Goal: Task Accomplishment & Management: Manage account settings

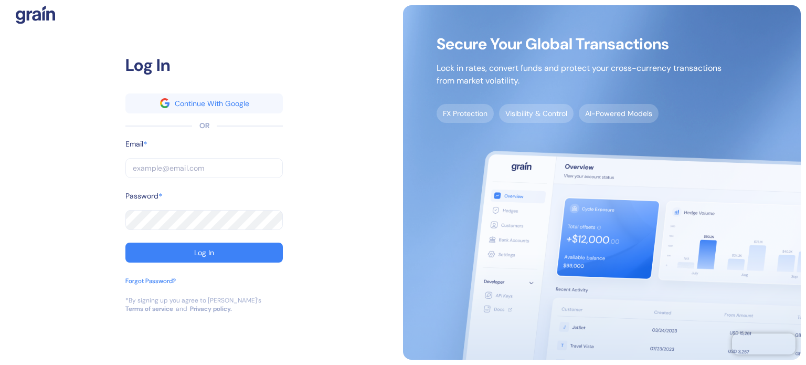
type input "[PERSON_NAME][EMAIL_ADDRESS][PERSON_NAME][DOMAIN_NAME]"
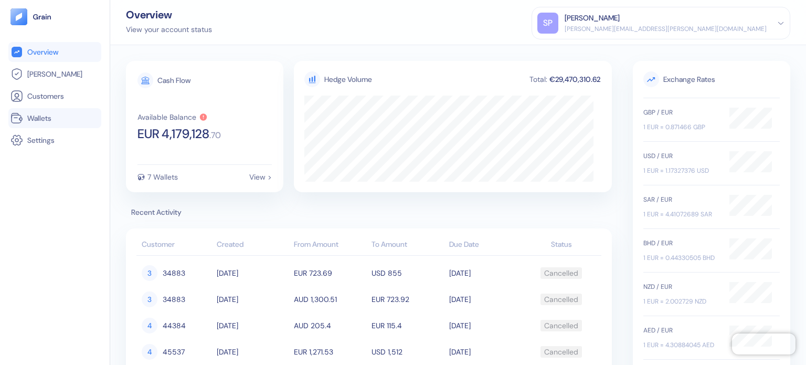
click at [23, 112] on link "Wallets" at bounding box center [54, 118] width 89 height 13
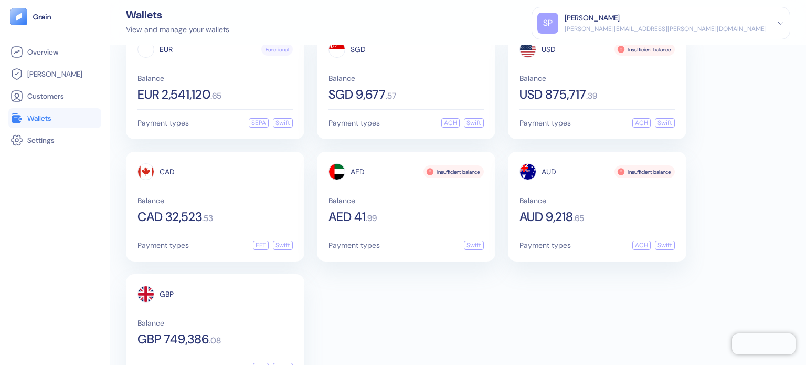
scroll to position [63, 0]
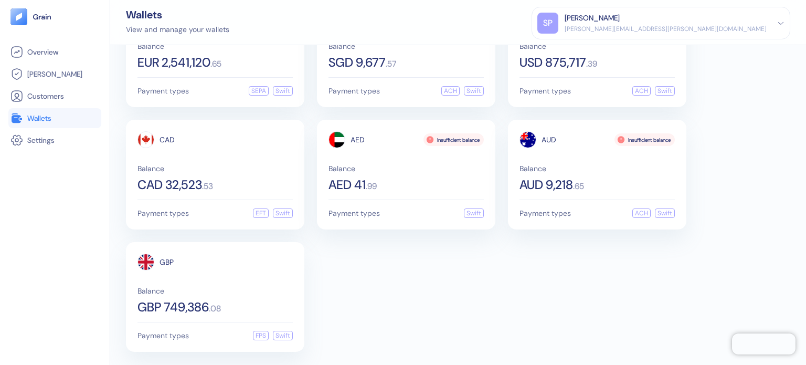
click at [442, 284] on div "EUR Functional Balance EUR 2,541,120 . 65 Payment types SEPA Swift SGD Balance …" at bounding box center [458, 174] width 664 height 354
click at [415, 279] on div "EUR Functional Balance EUR 2,541,120 . 65 Payment types SEPA Swift SGD Balance …" at bounding box center [458, 174] width 664 height 354
click at [395, 24] on div "Wallets View and manage your wallets [PERSON_NAME] Patil [EMAIL_ADDRESS][PERSON…" at bounding box center [458, 22] width 696 height 45
click at [203, 77] on hr at bounding box center [214, 77] width 155 height 1
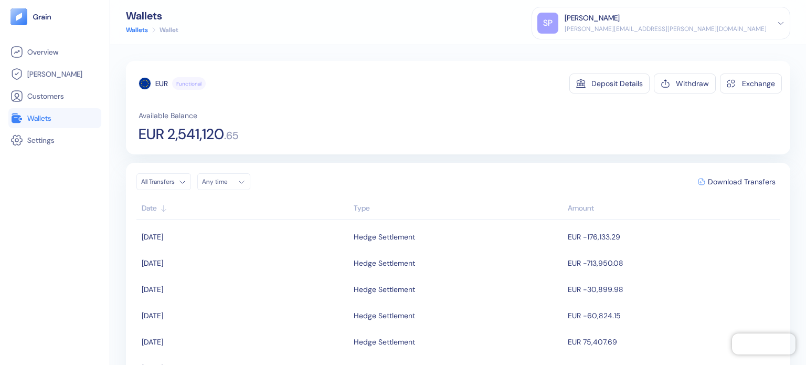
click at [43, 119] on span "Wallets" at bounding box center [39, 118] width 24 height 10
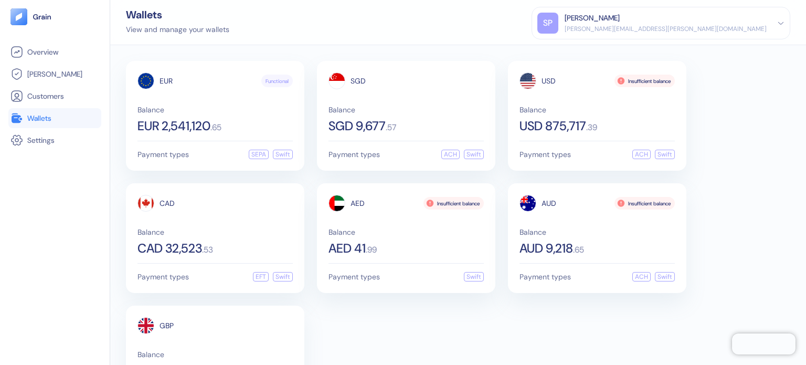
click at [446, 323] on div "EUR Functional Balance EUR 2,541,120 . 65 Payment types SEPA Swift SGD Balance …" at bounding box center [458, 238] width 664 height 354
